Goal: Task Accomplishment & Management: Complete application form

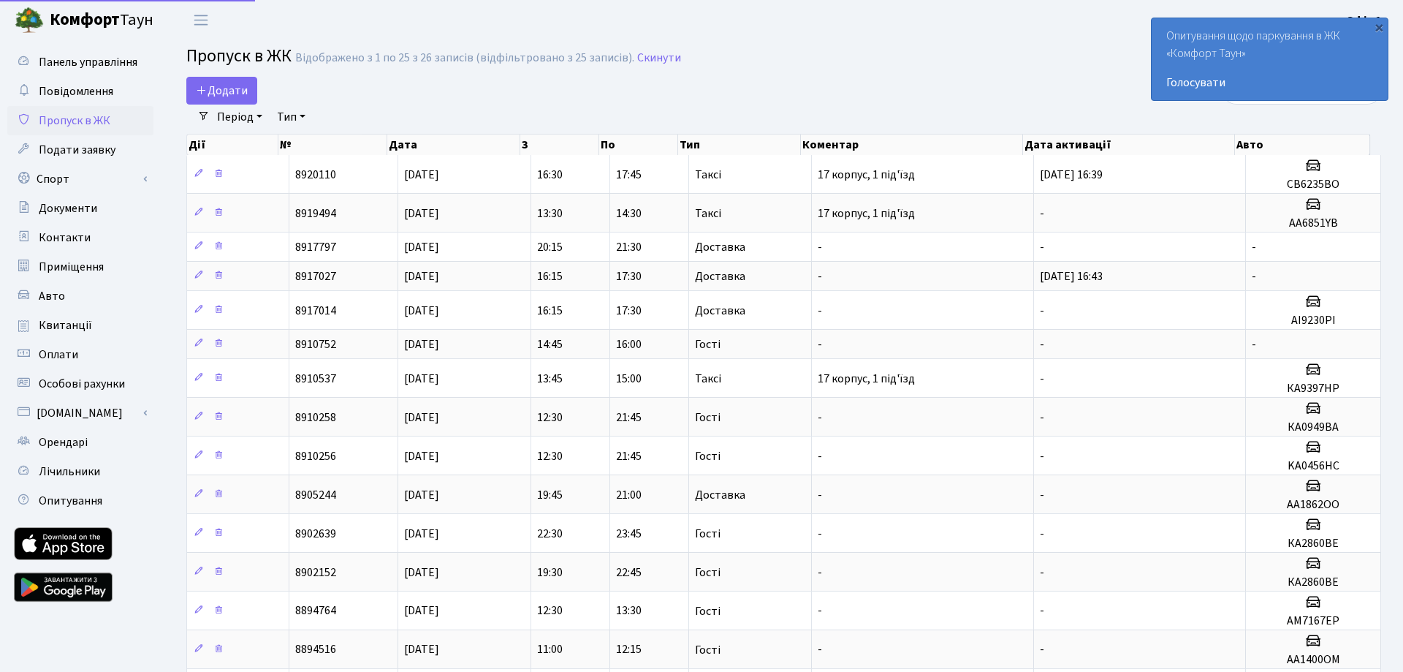
select select "25"
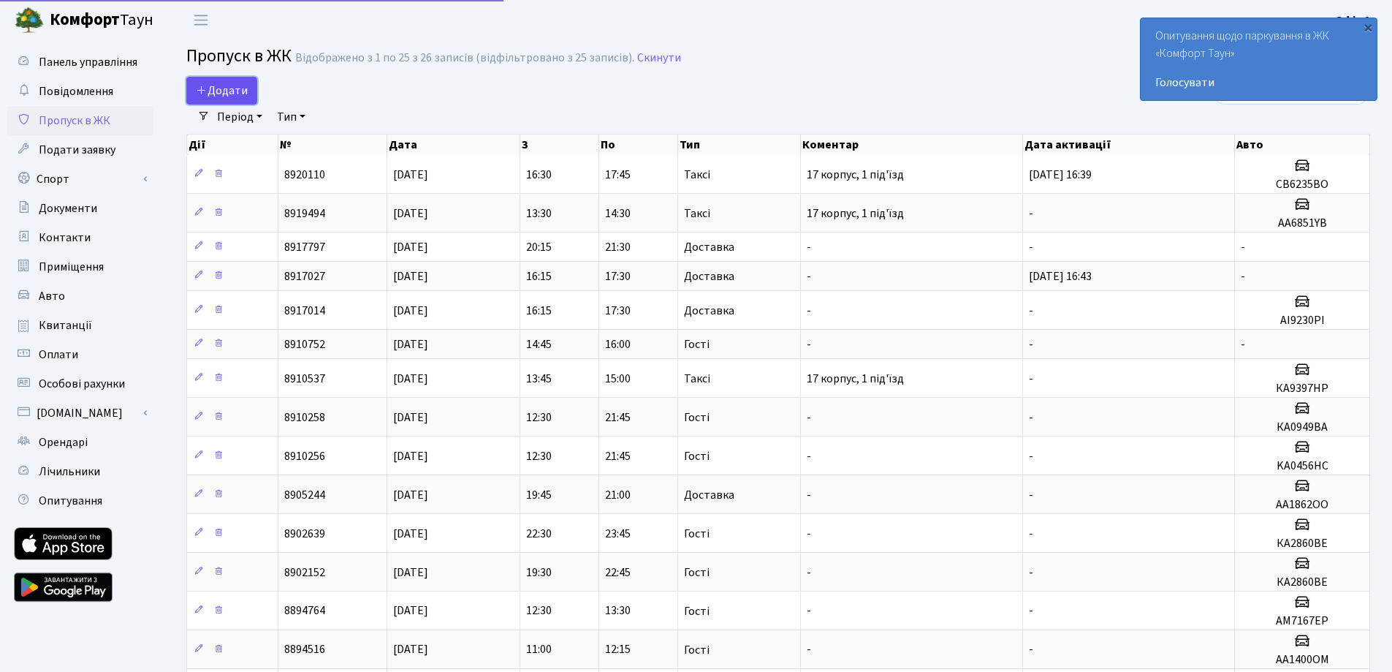
click at [219, 99] on link "Додати" at bounding box center [221, 91] width 71 height 28
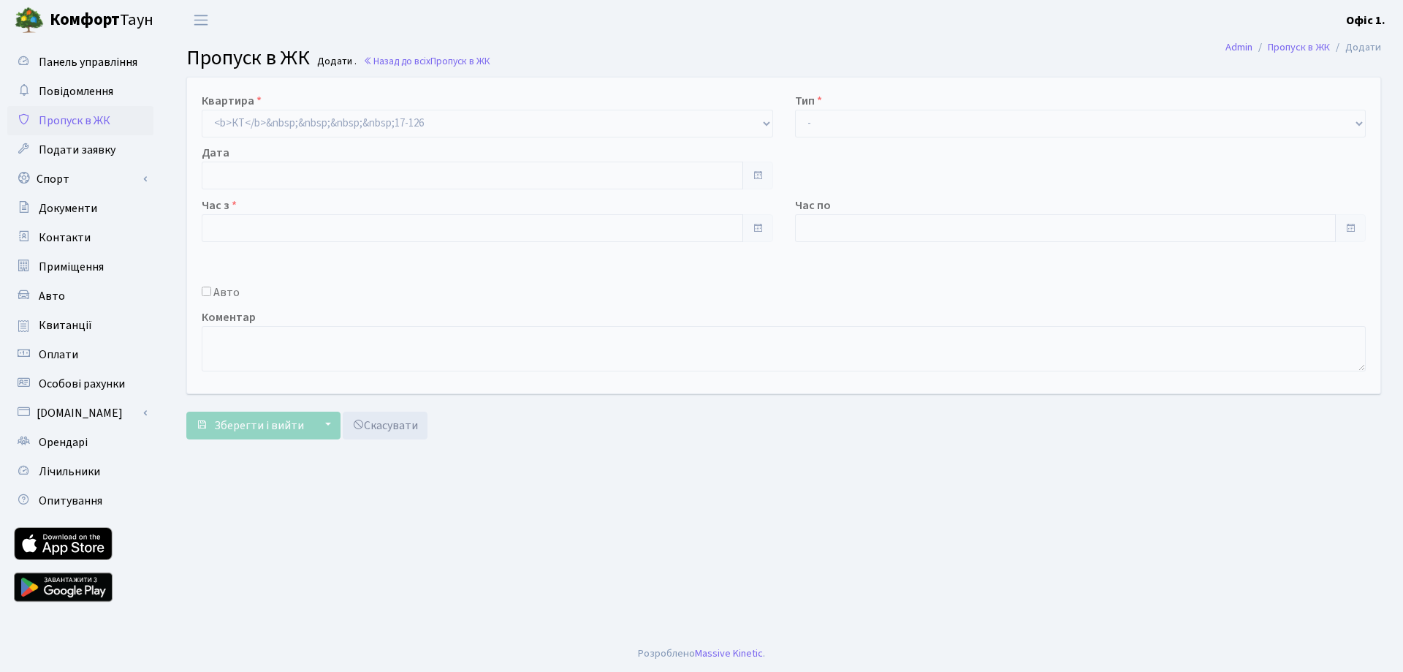
type input "[DATE]"
type input "10:45"
type input "11:45"
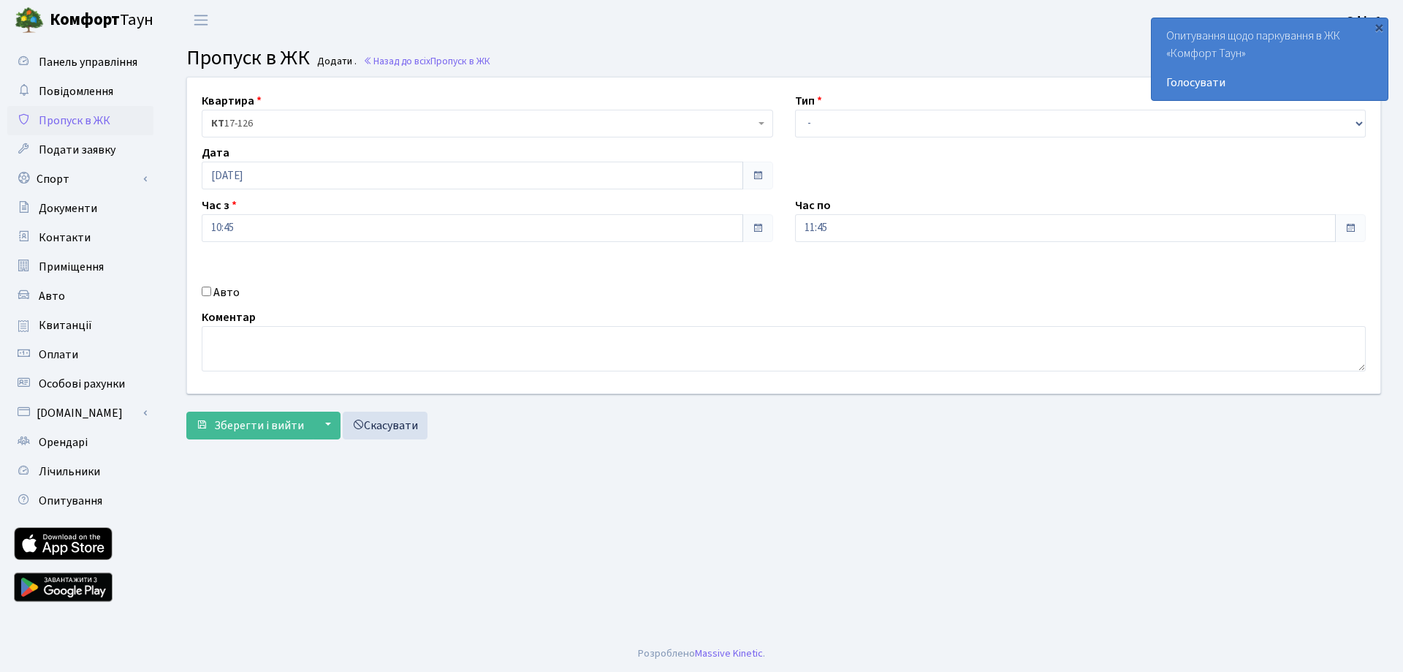
click at [754, 230] on span at bounding box center [758, 228] width 12 height 12
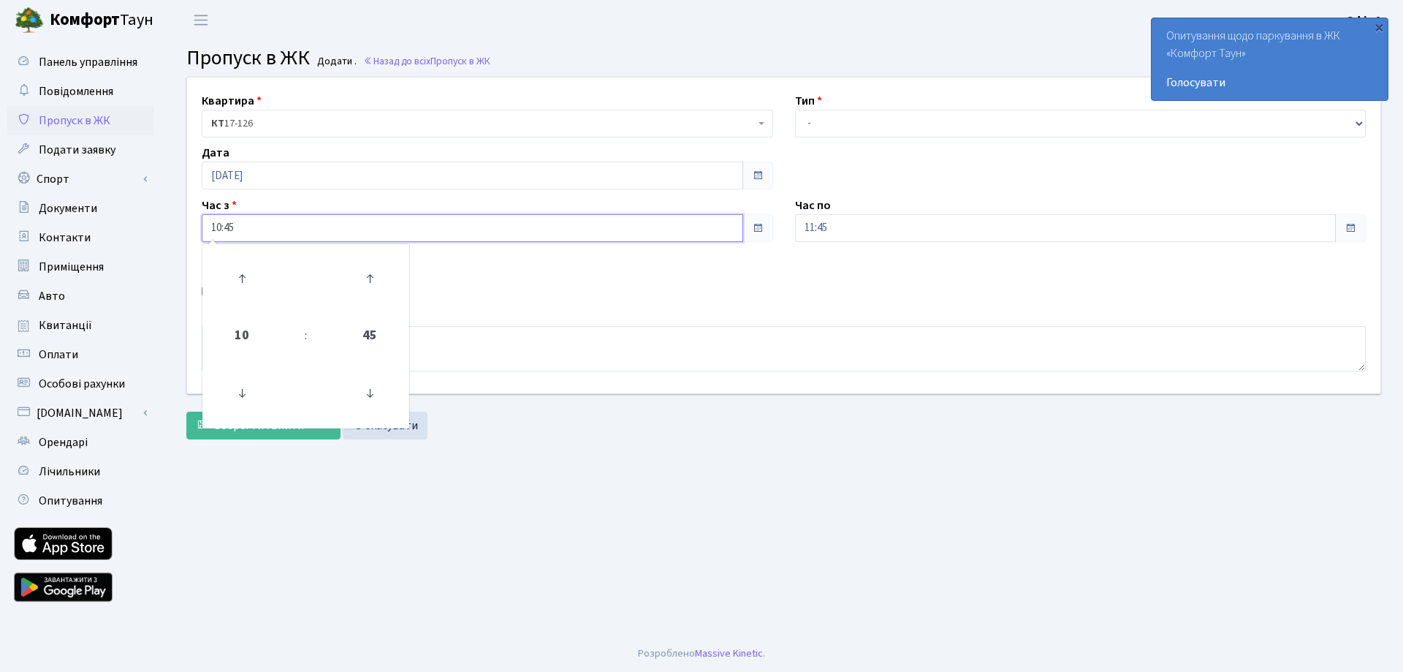
click at [260, 230] on input "10:45" at bounding box center [473, 228] width 542 height 28
click at [237, 268] on icon at bounding box center [241, 278] width 39 height 39
click at [242, 275] on icon at bounding box center [241, 278] width 39 height 39
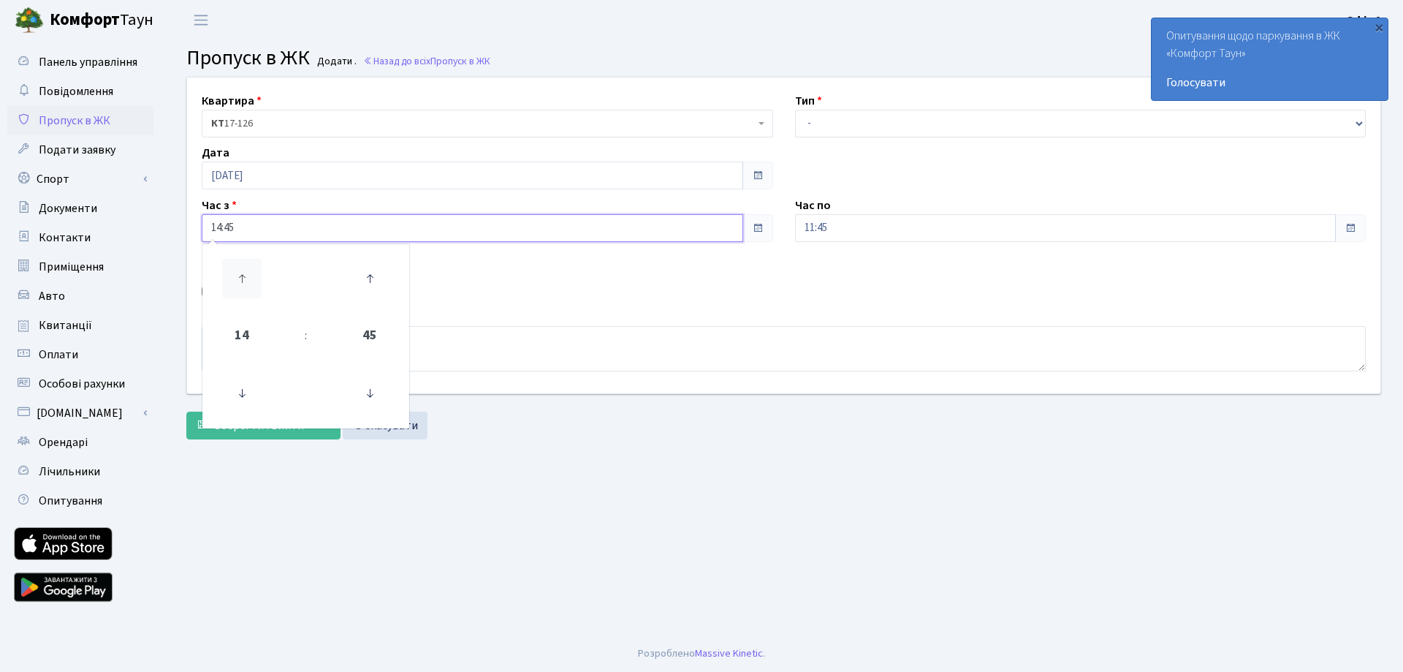
click at [242, 275] on icon at bounding box center [241, 278] width 39 height 39
click at [247, 388] on icon at bounding box center [241, 393] width 39 height 39
type input "14:45"
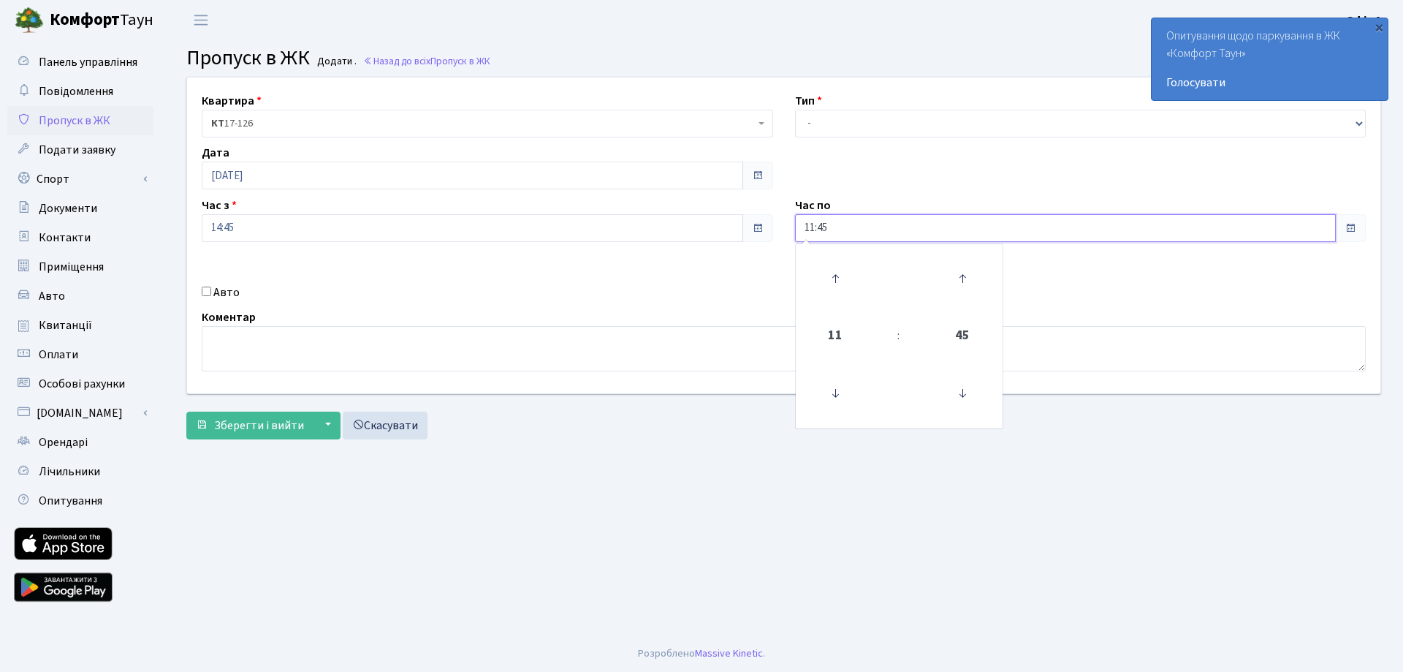
click at [815, 221] on input "11:45" at bounding box center [1066, 228] width 542 height 28
click at [839, 283] on icon at bounding box center [835, 278] width 39 height 39
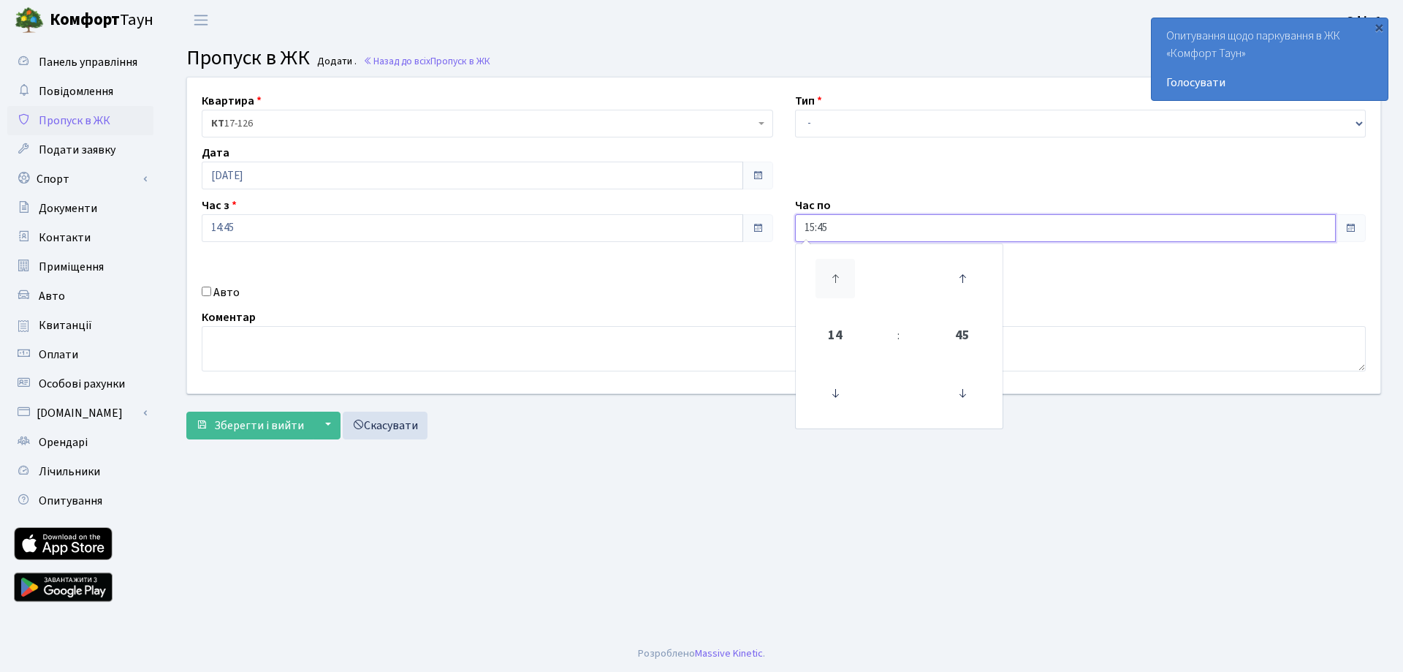
click at [839, 283] on icon at bounding box center [835, 278] width 39 height 39
type input "17:45"
click at [664, 284] on div "Авто" at bounding box center [488, 293] width 594 height 18
click at [839, 125] on select "- Доставка Таксі Гості Сервіс" at bounding box center [1081, 124] width 572 height 28
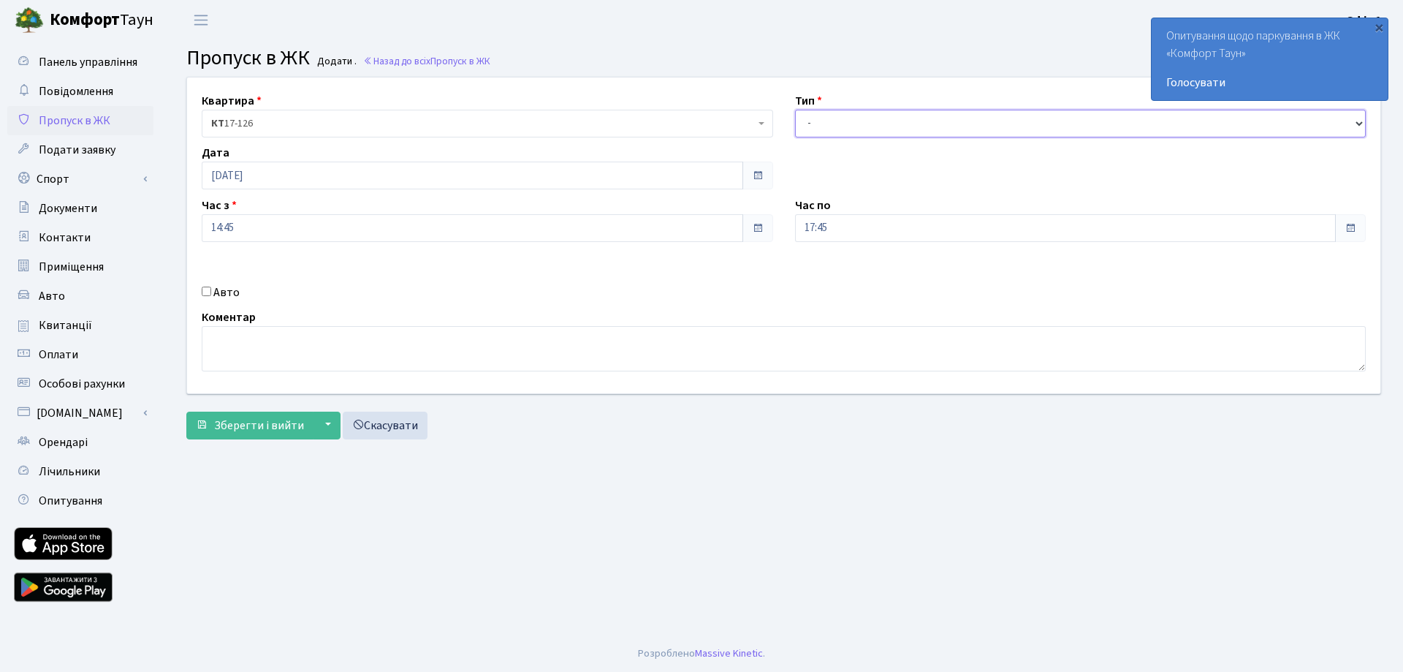
select select "3"
click at [795, 110] on select "- Доставка Таксі Гості Сервіс" at bounding box center [1081, 124] width 572 height 28
click at [288, 422] on span "Зберегти і вийти" at bounding box center [259, 425] width 90 height 16
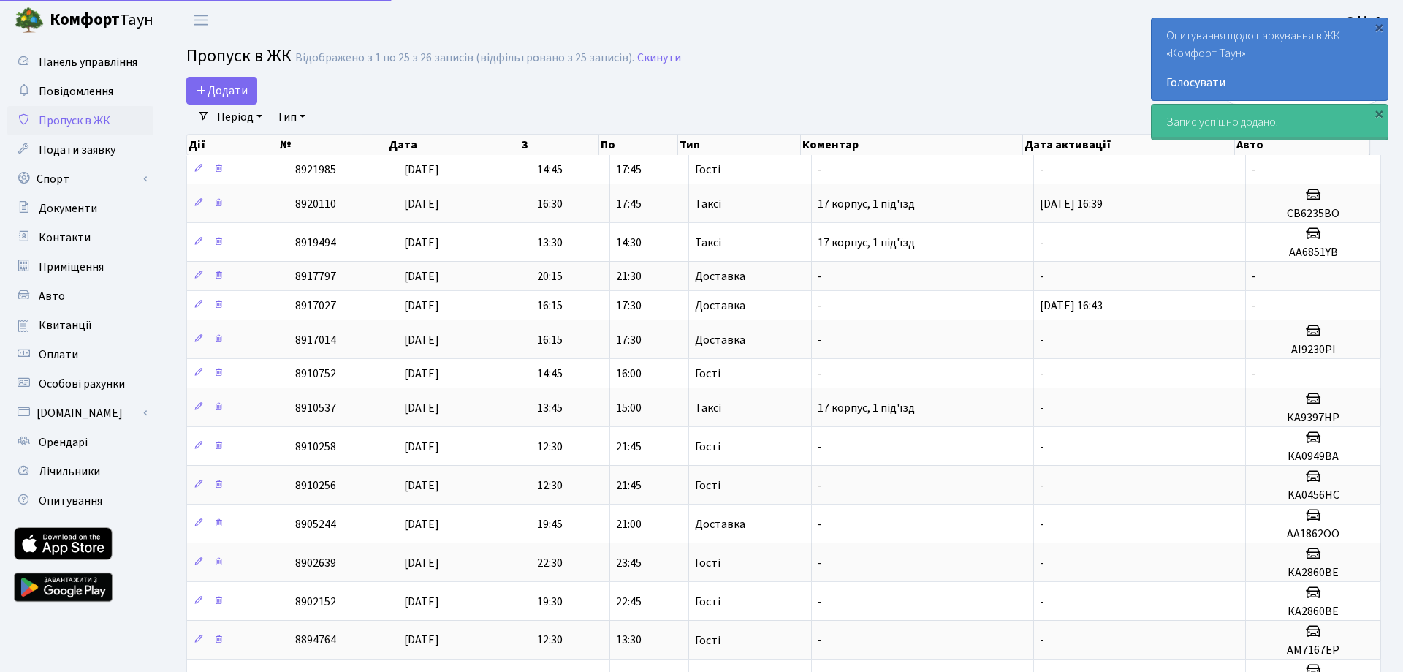
select select "25"
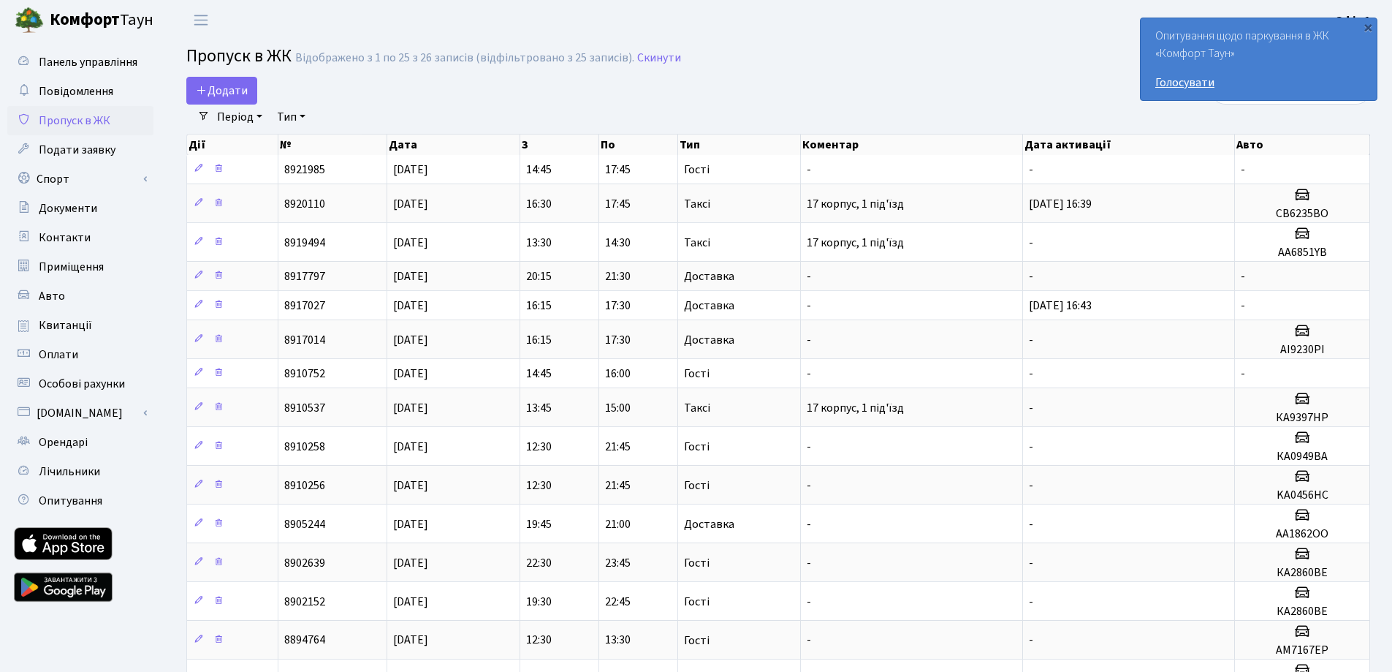
click at [1191, 80] on link "Голосувати" at bounding box center [1259, 83] width 207 height 18
